Goal: Task Accomplishment & Management: Manage account settings

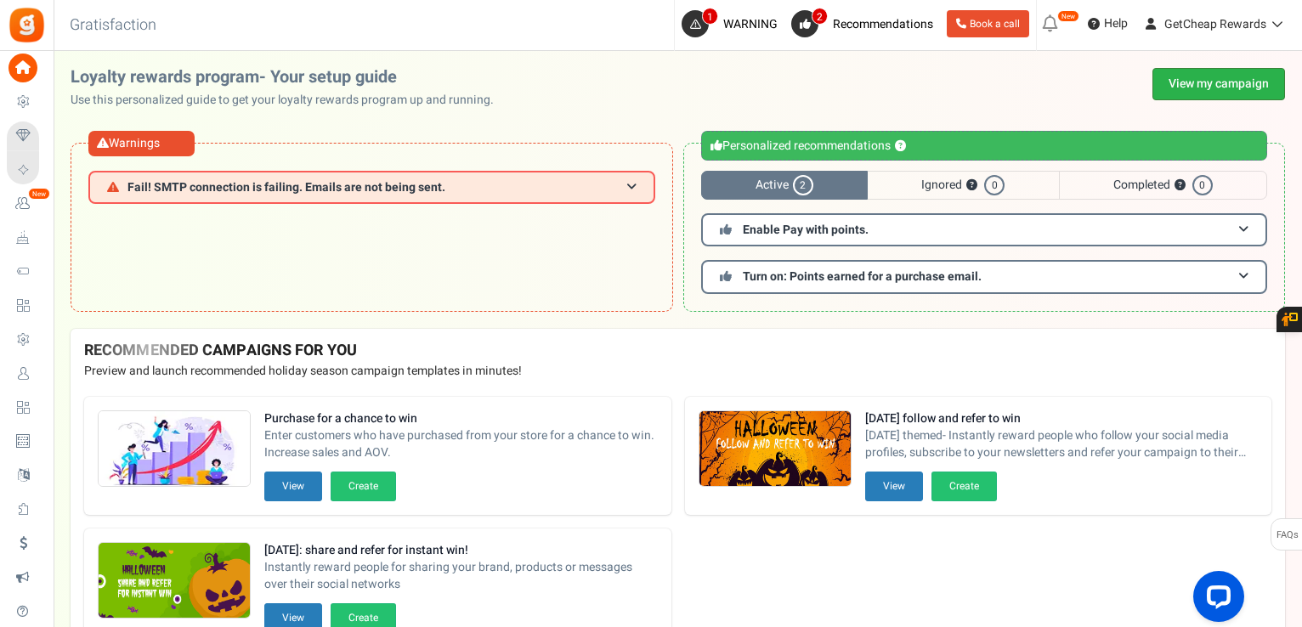
click at [1220, 76] on link "View my campaign" at bounding box center [1219, 84] width 133 height 32
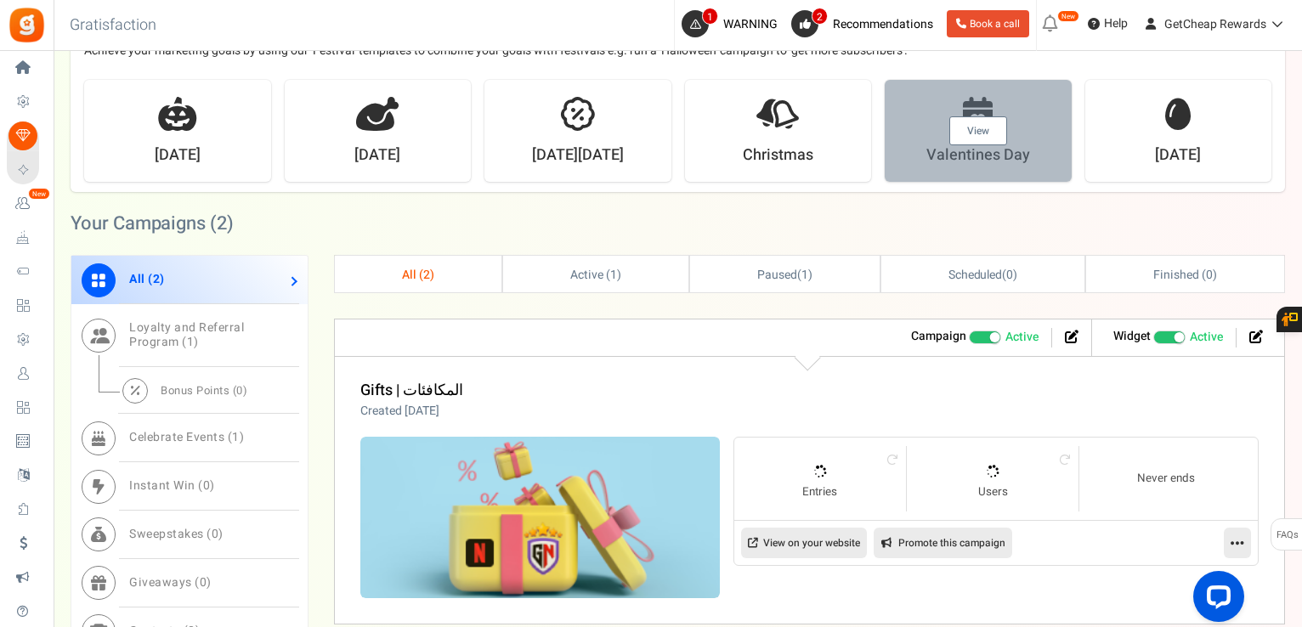
scroll to position [680, 0]
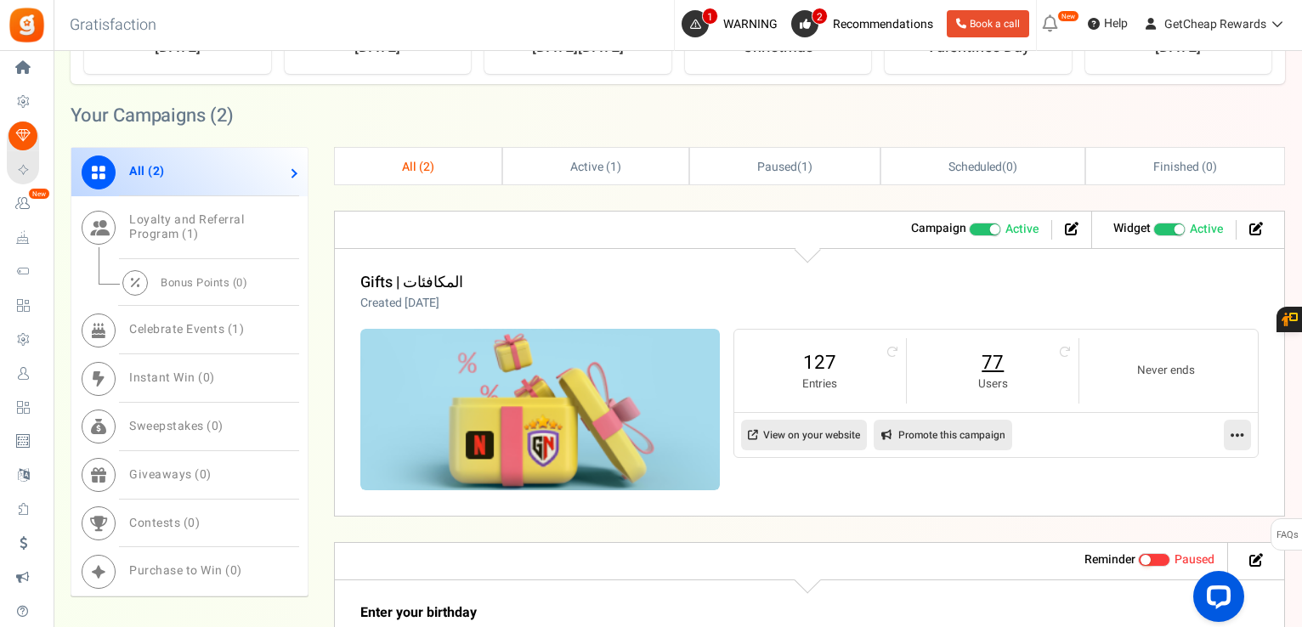
click at [992, 356] on link "77" at bounding box center [993, 362] width 138 height 27
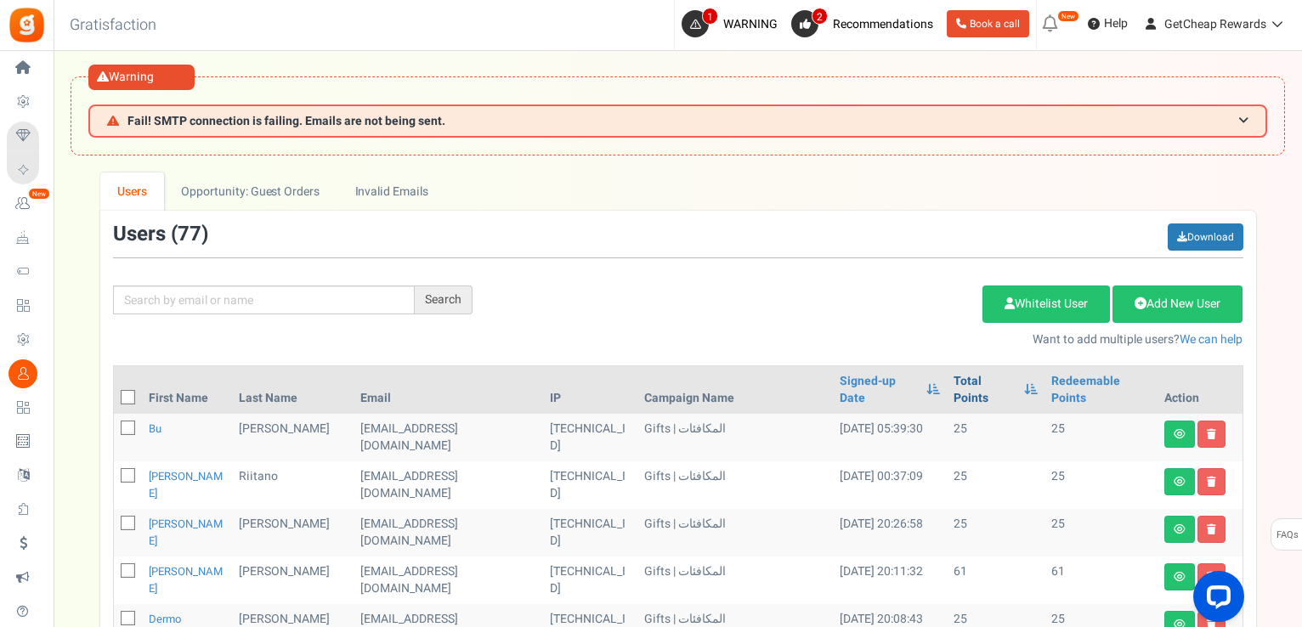
click at [974, 377] on link "Total Points" at bounding box center [984, 390] width 61 height 34
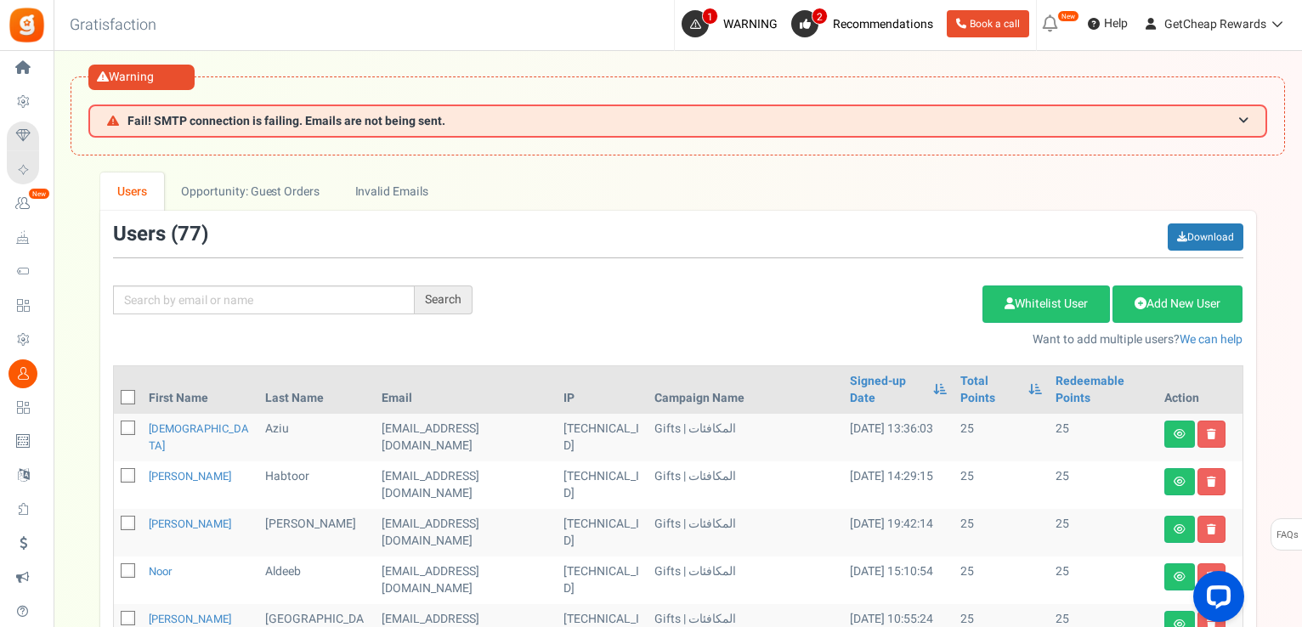
click at [133, 393] on icon at bounding box center [128, 398] width 11 height 11
click at [115, 394] on input "checkbox" at bounding box center [109, 399] width 11 height 11
checkbox input "true"
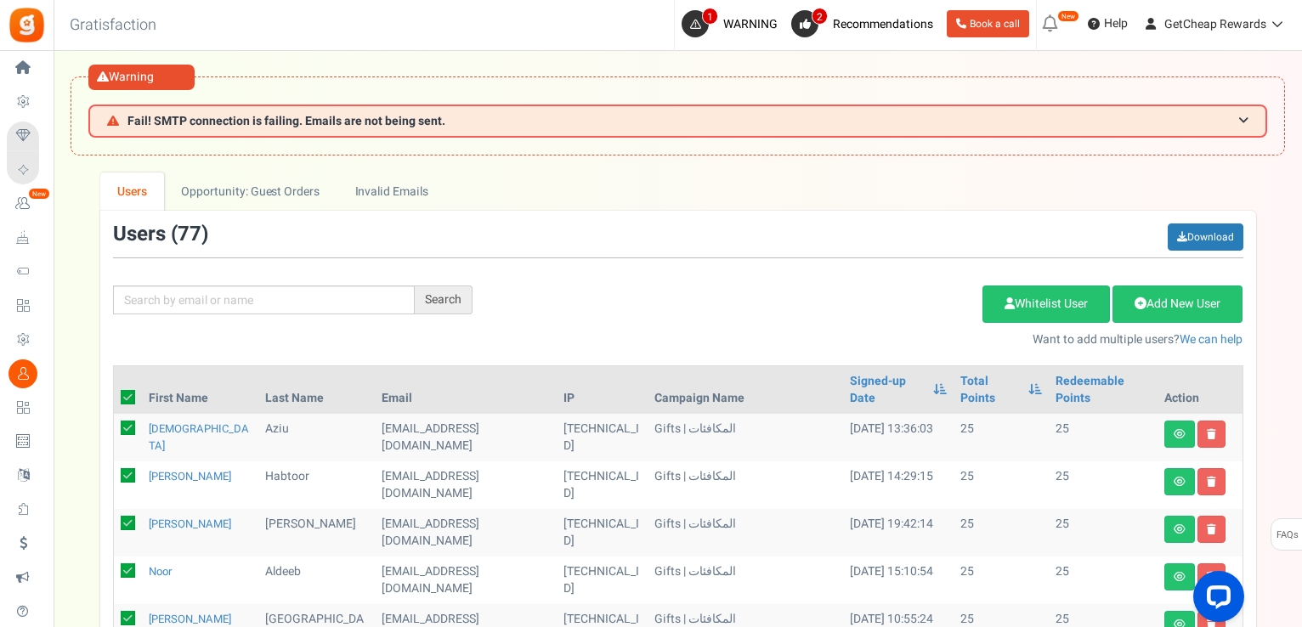
checkbox input "true"
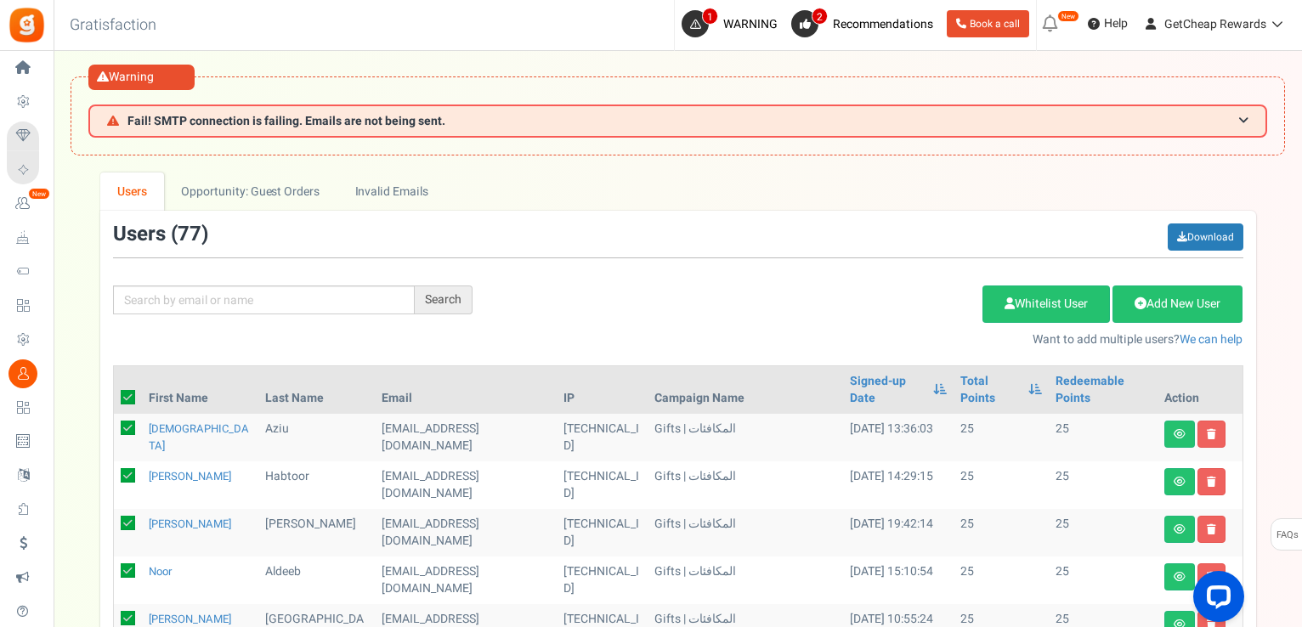
checkbox input "true"
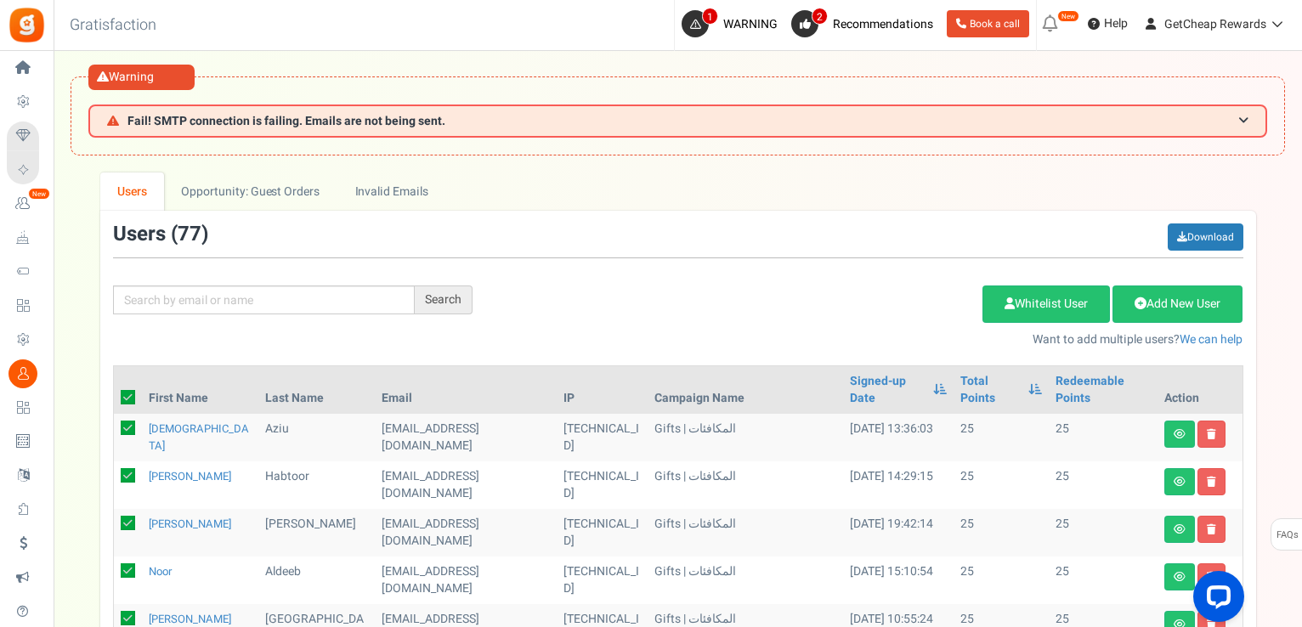
checkbox input "true"
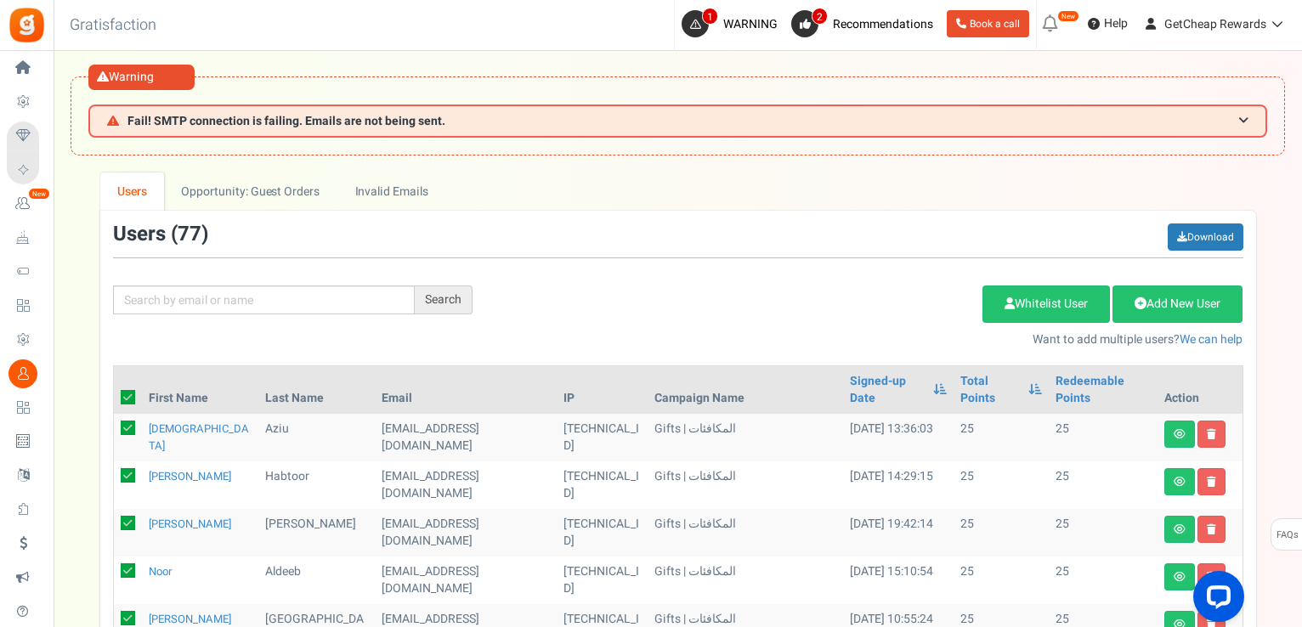
checkbox input "true"
click at [840, 310] on link "Delete Selected Users" at bounding box center [897, 304] width 166 height 37
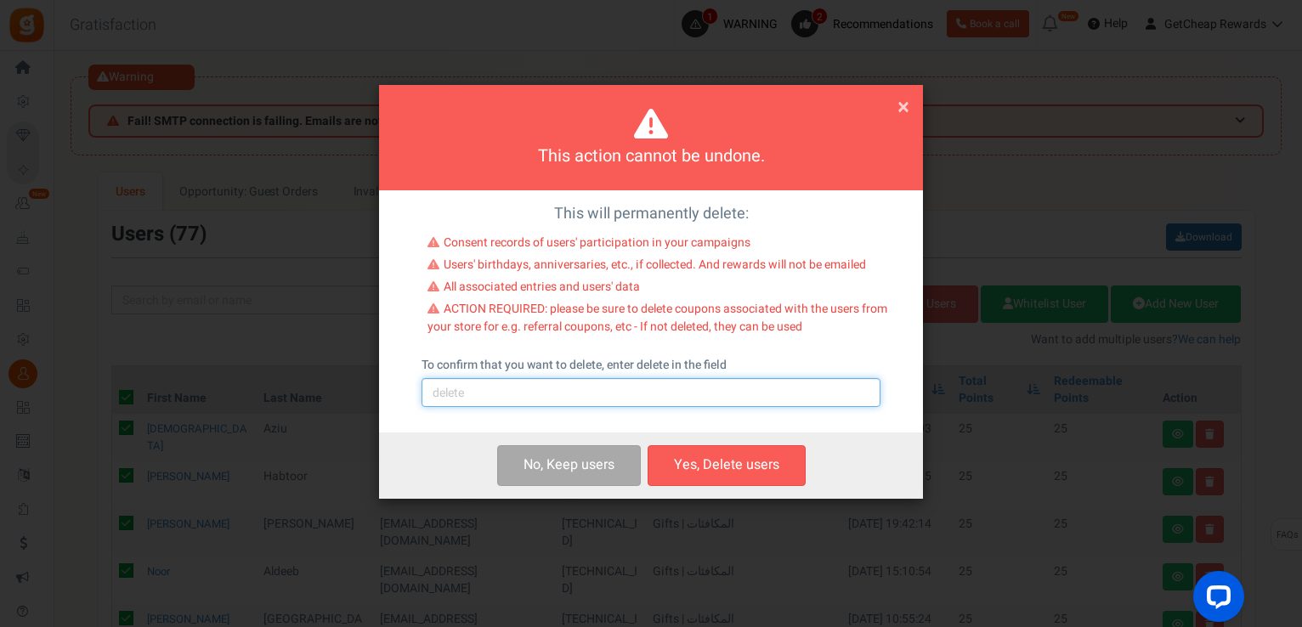
click at [481, 384] on input "text" at bounding box center [651, 392] width 459 height 29
type input "delete"
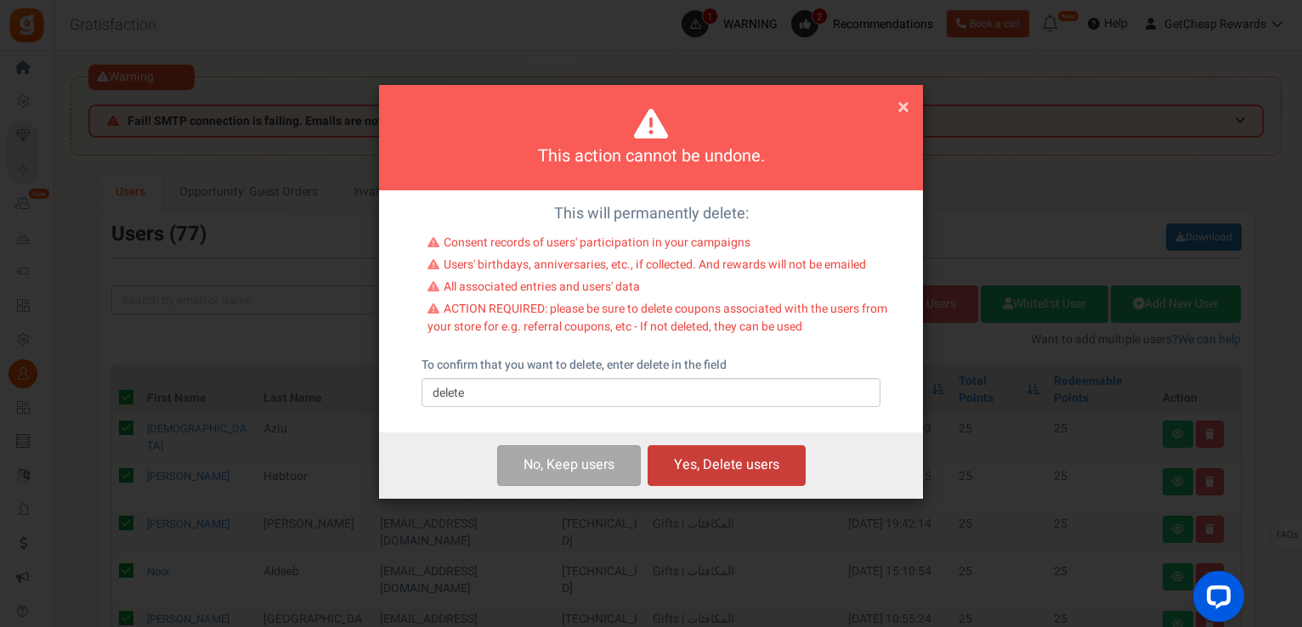
click at [724, 462] on button "Yes, Delete users" at bounding box center [727, 465] width 158 height 40
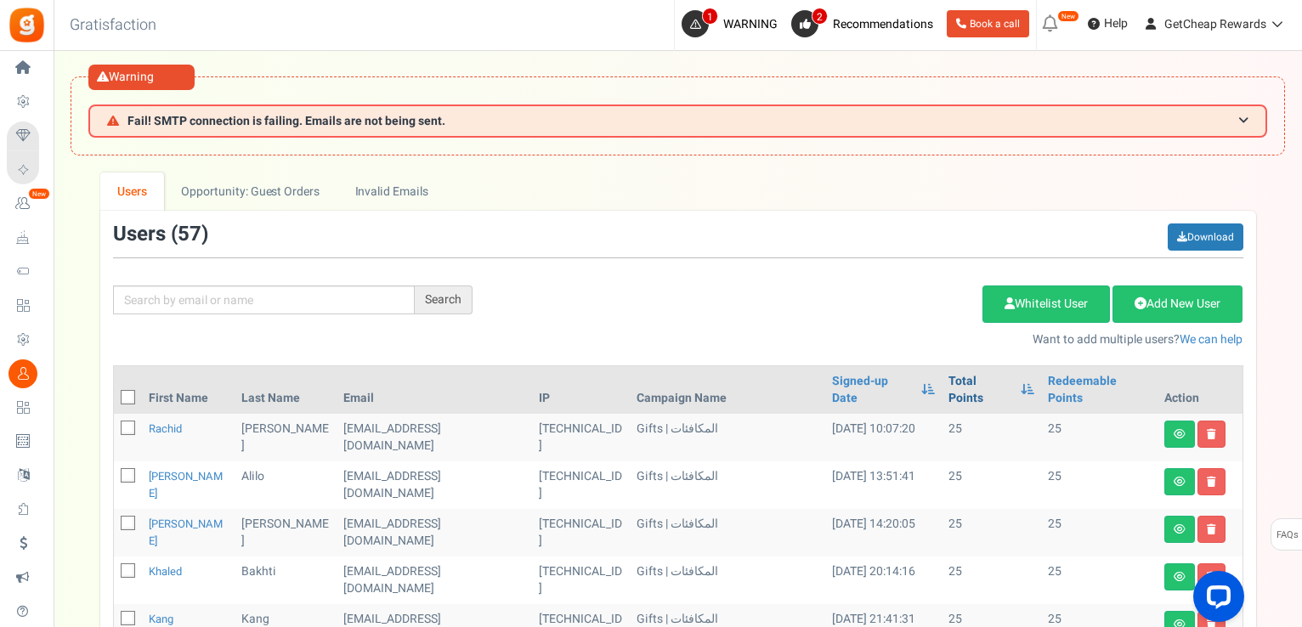
click at [956, 381] on link "Total Points" at bounding box center [980, 390] width 63 height 34
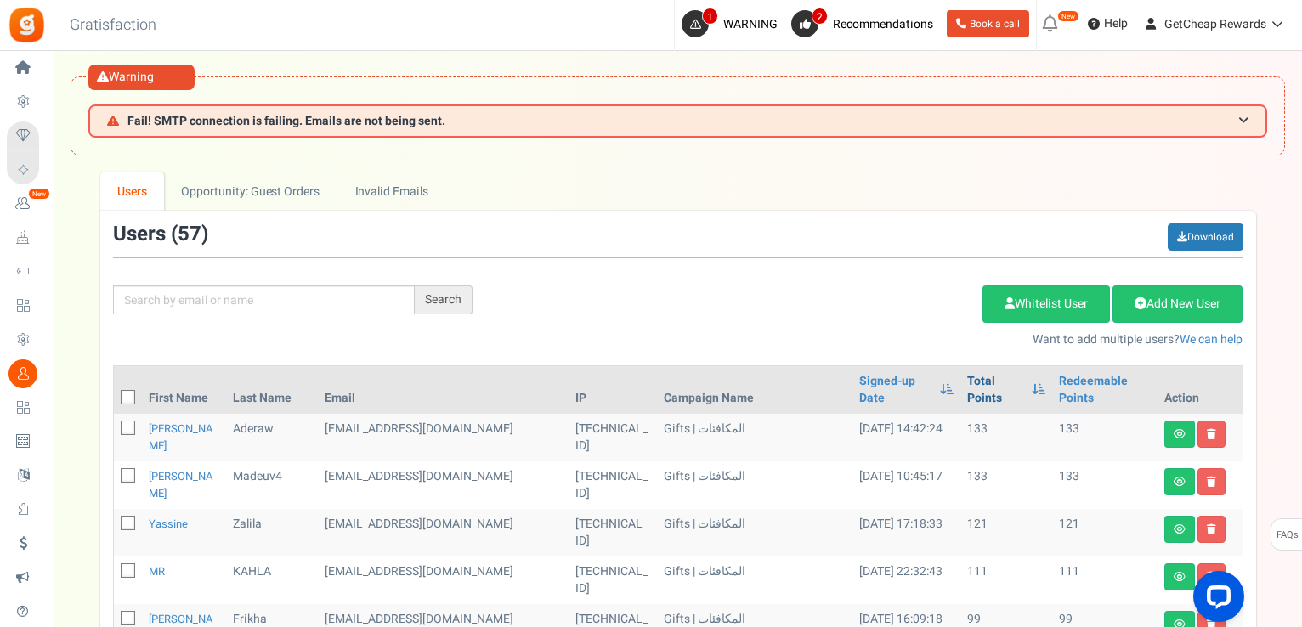
click at [967, 379] on link "Total Points" at bounding box center [995, 390] width 56 height 34
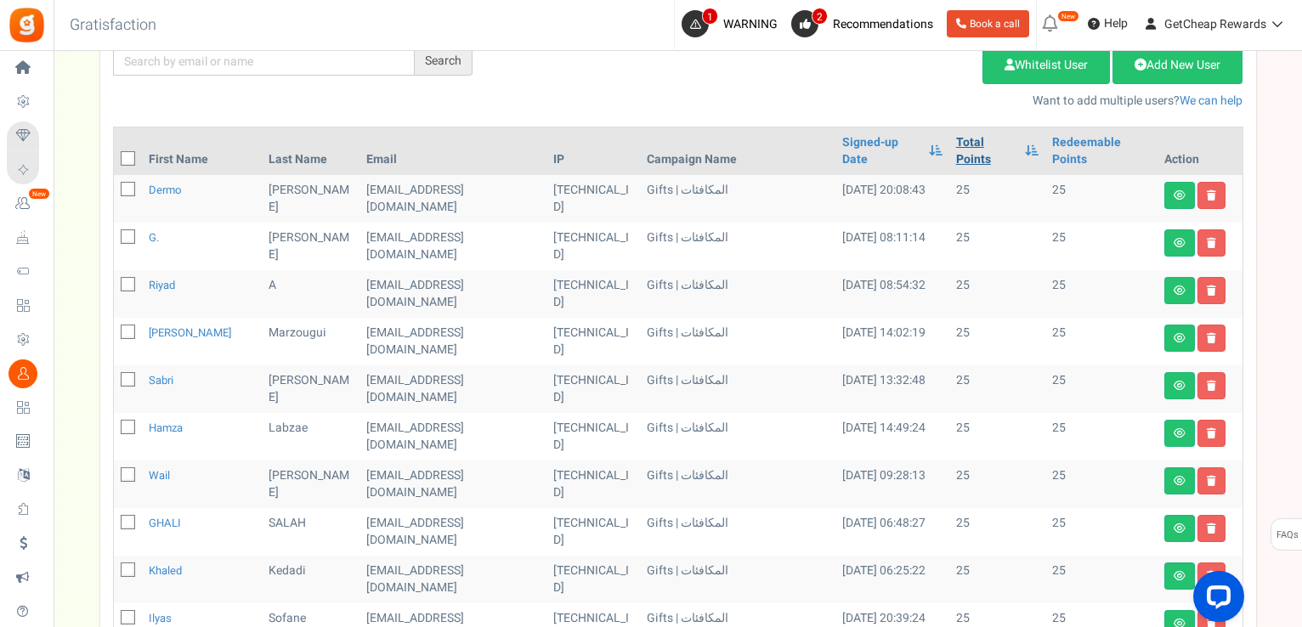
scroll to position [170, 0]
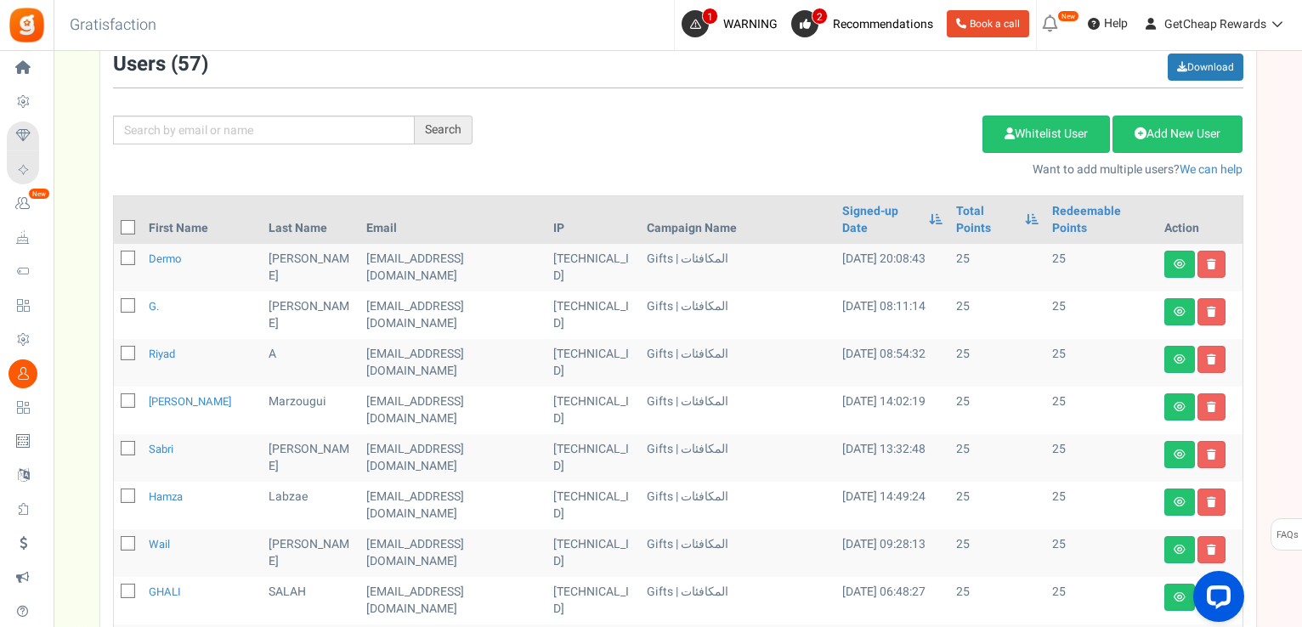
click at [126, 227] on icon at bounding box center [128, 228] width 11 height 11
click at [115, 227] on input "checkbox" at bounding box center [109, 229] width 11 height 11
checkbox input "true"
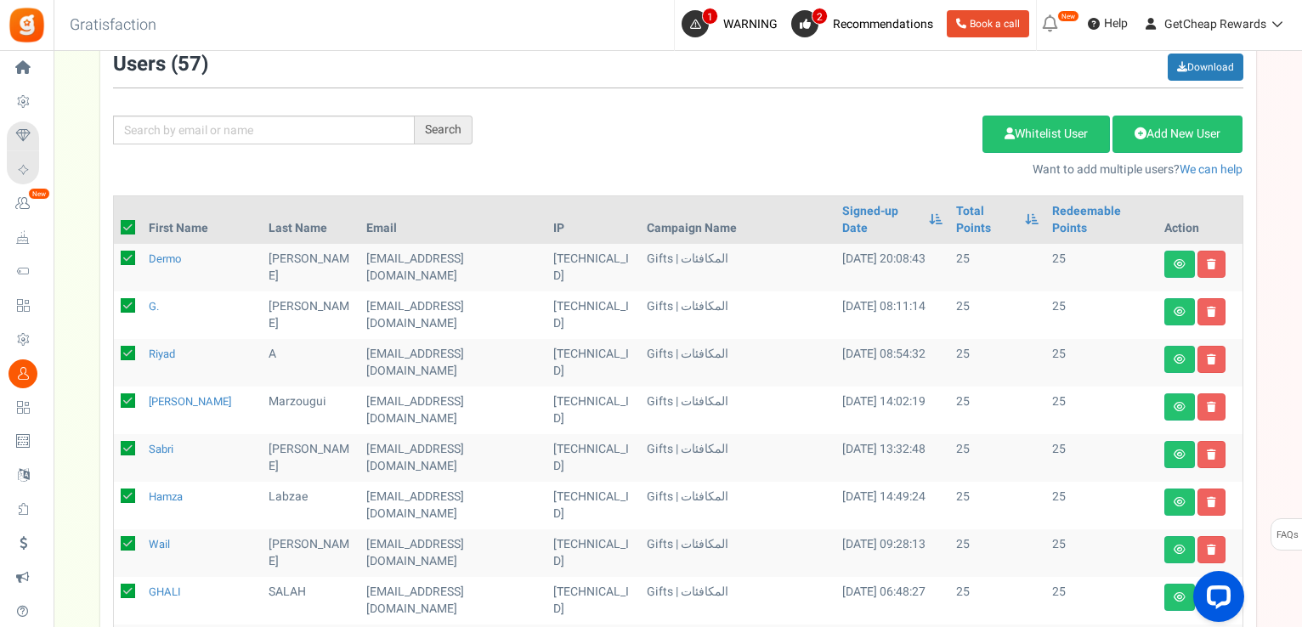
checkbox input "true"
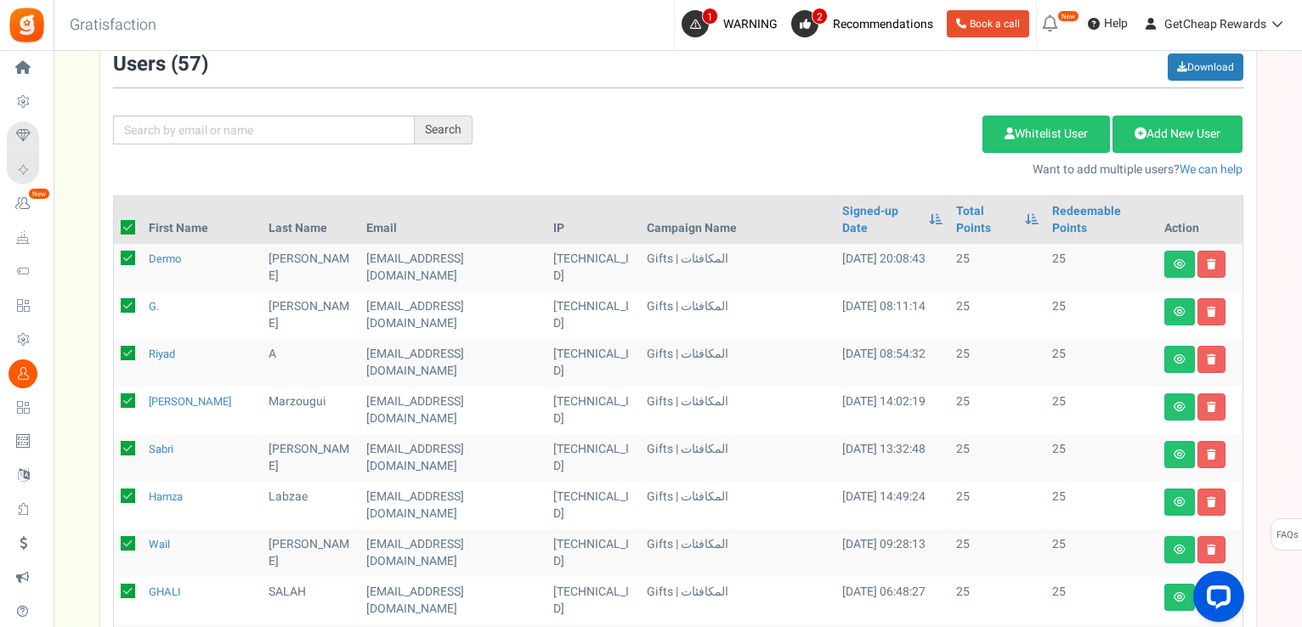
checkbox input "true"
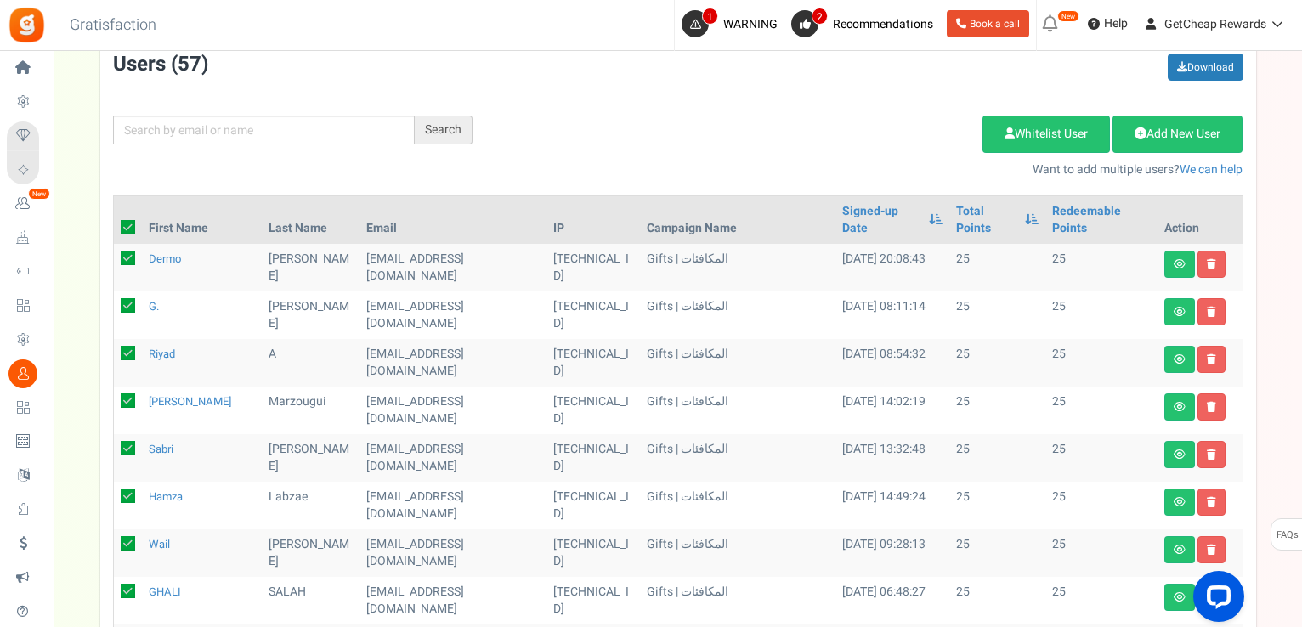
checkbox input "true"
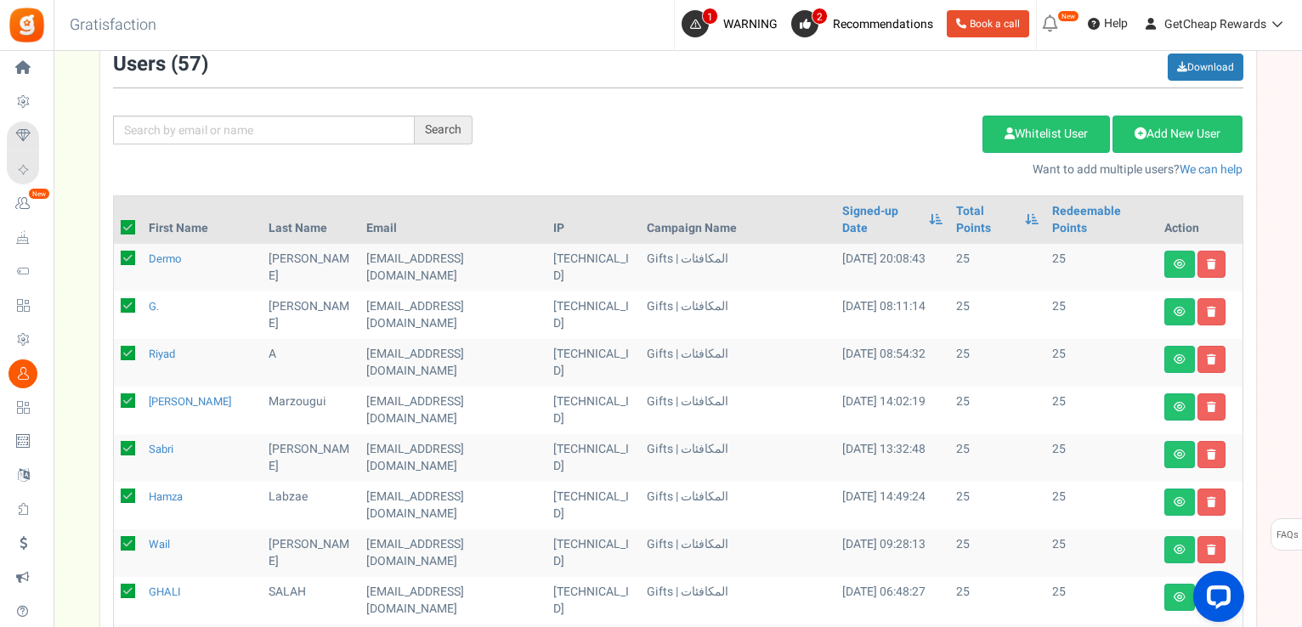
checkbox input "true"
click at [833, 133] on link "Delete Selected Users" at bounding box center [897, 134] width 166 height 37
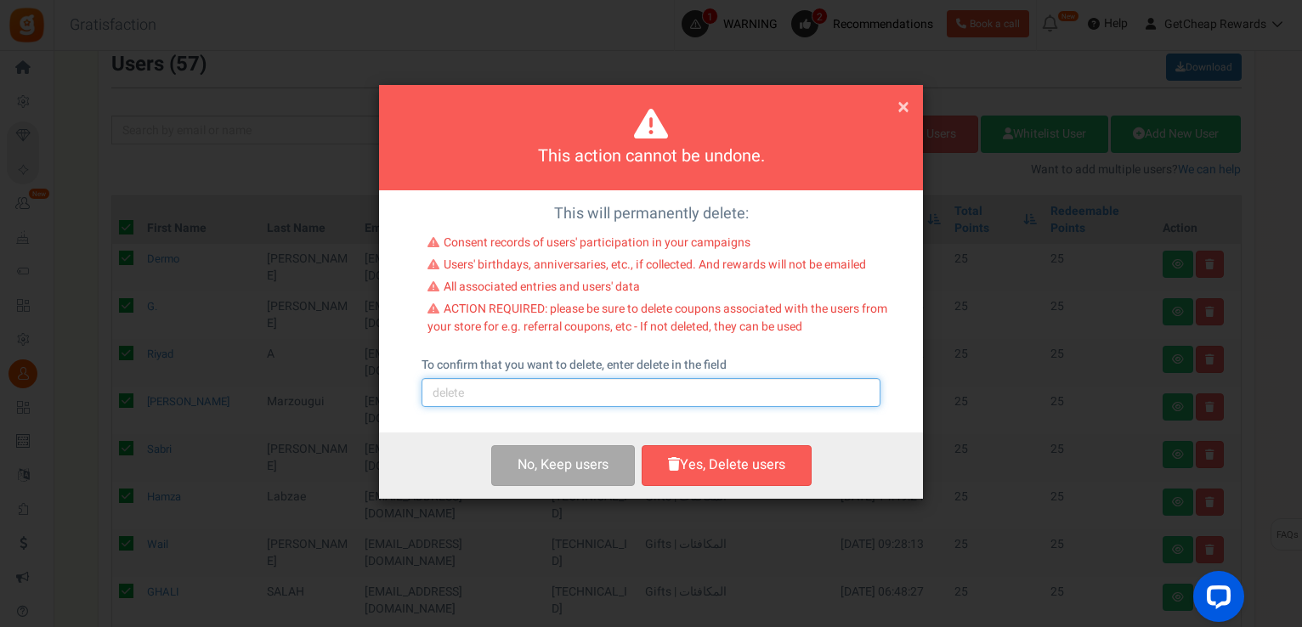
click at [539, 387] on input "text" at bounding box center [651, 392] width 459 height 29
type input "delete"
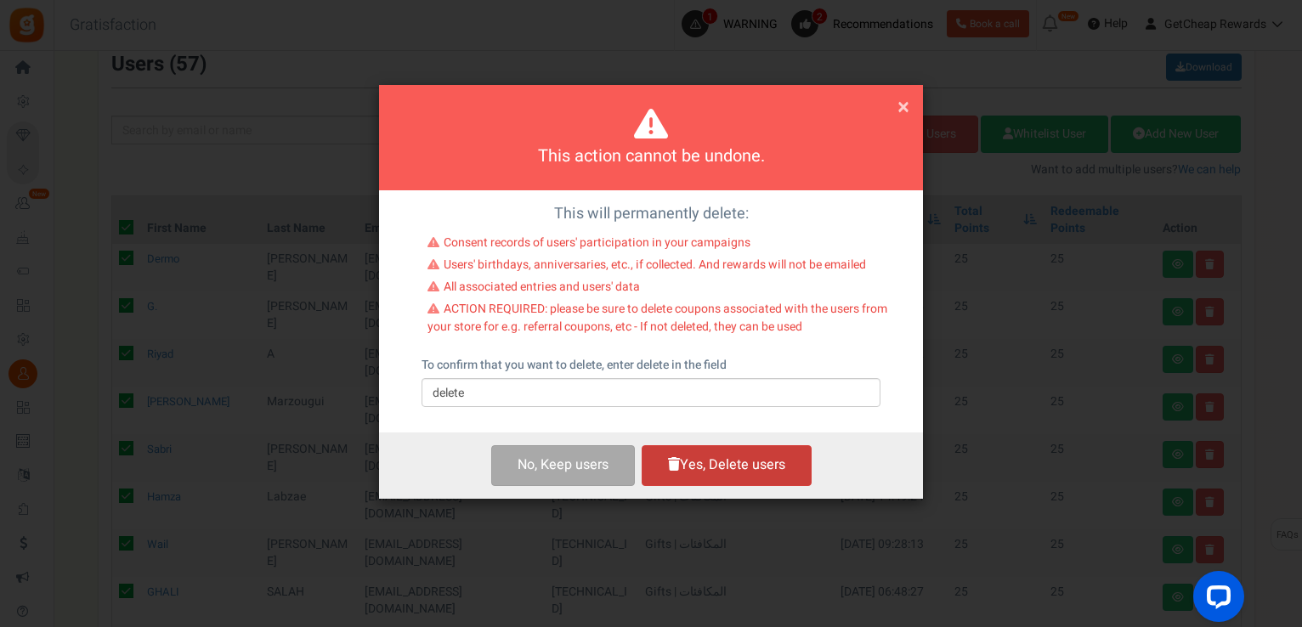
click at [702, 471] on button "Yes, Delete users" at bounding box center [727, 465] width 170 height 40
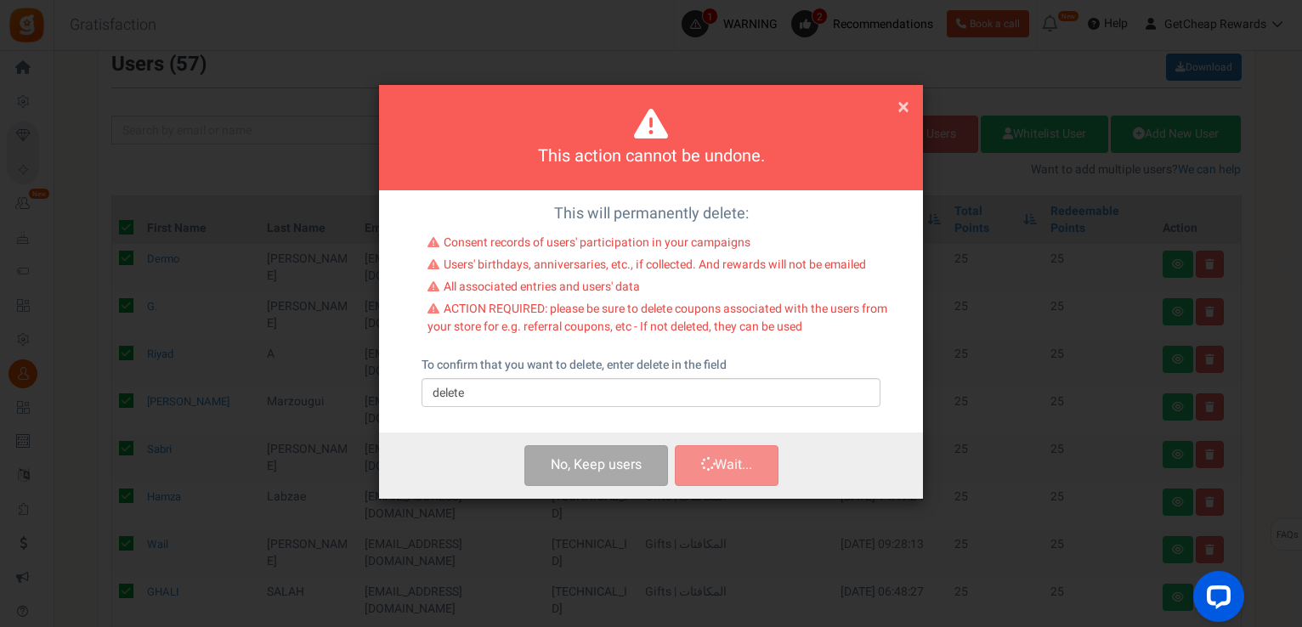
checkbox input "false"
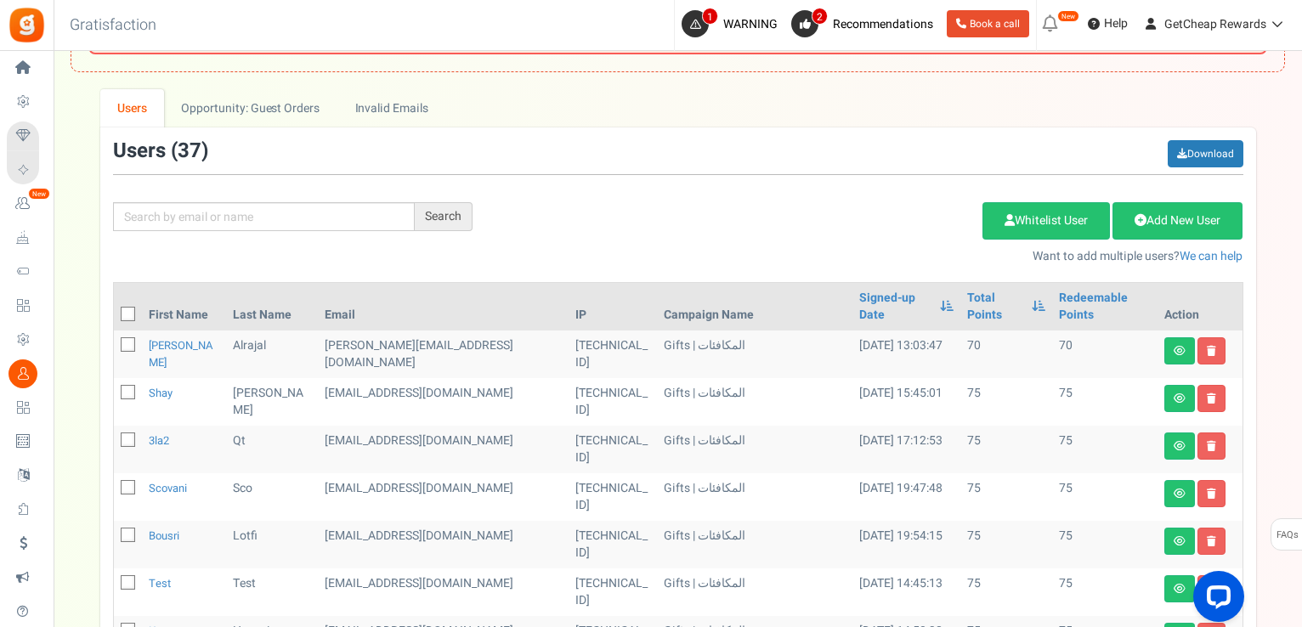
scroll to position [21, 0]
